Goal: Task Accomplishment & Management: Use online tool/utility

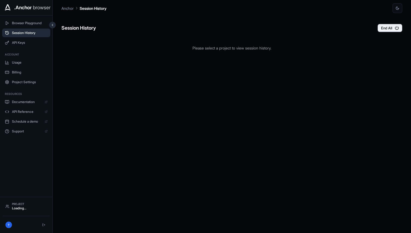
click at [24, 32] on span "Session History" at bounding box center [30, 33] width 36 height 4
click at [23, 30] on button "Session History" at bounding box center [26, 33] width 48 height 9
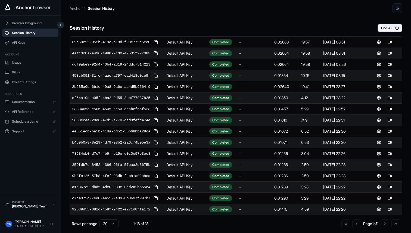
scroll to position [112, 0]
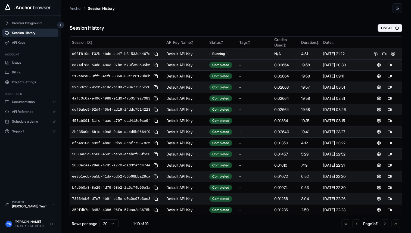
click at [256, 57] on div "-" at bounding box center [254, 53] width 31 height 5
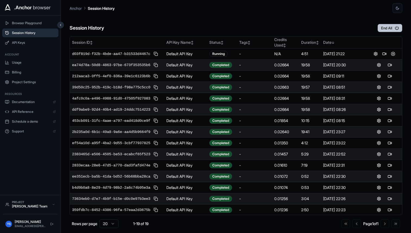
click at [387, 29] on button "End All" at bounding box center [390, 28] width 25 height 8
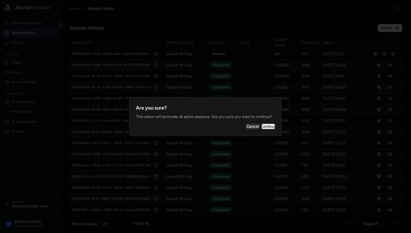
click at [270, 129] on button "Continue" at bounding box center [269, 126] width 14 height 5
